Goal: Task Accomplishment & Management: Manage account settings

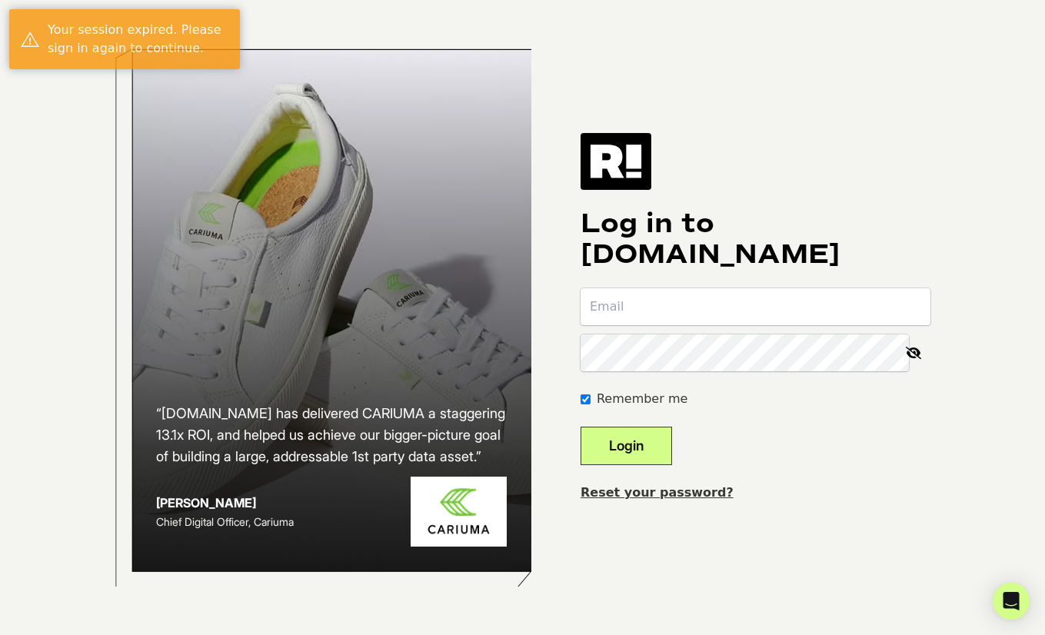
click at [703, 325] on form "Remember me Login" at bounding box center [755, 376] width 350 height 177
click at [700, 316] on input "email" at bounding box center [755, 306] width 350 height 37
type input "[PERSON_NAME][EMAIL_ADDRESS][DOMAIN_NAME]"
click at [580, 427] on button "Login" at bounding box center [625, 446] width 91 height 38
